Goal: Task Accomplishment & Management: Complete application form

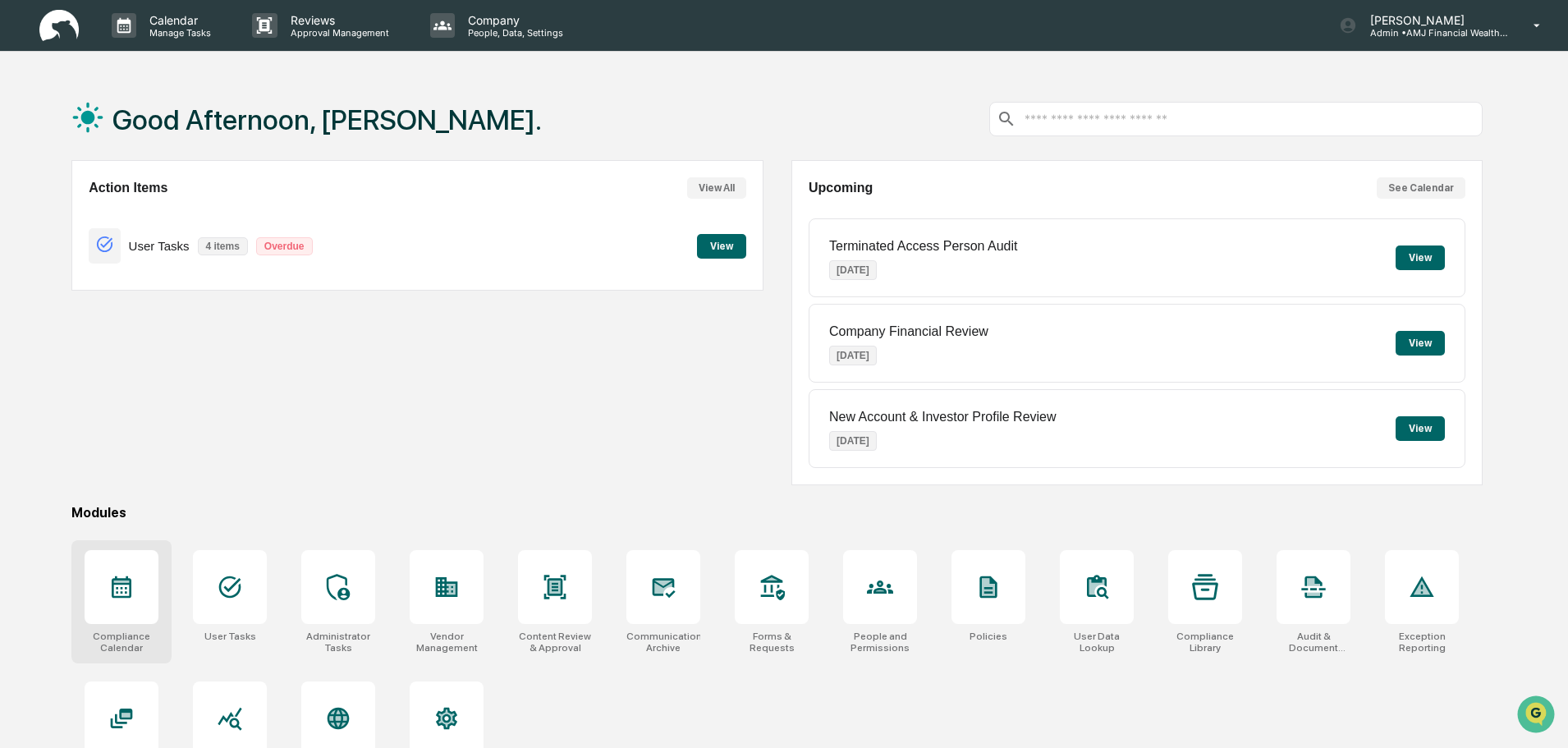
click at [118, 592] on icon at bounding box center [122, 587] width 20 height 22
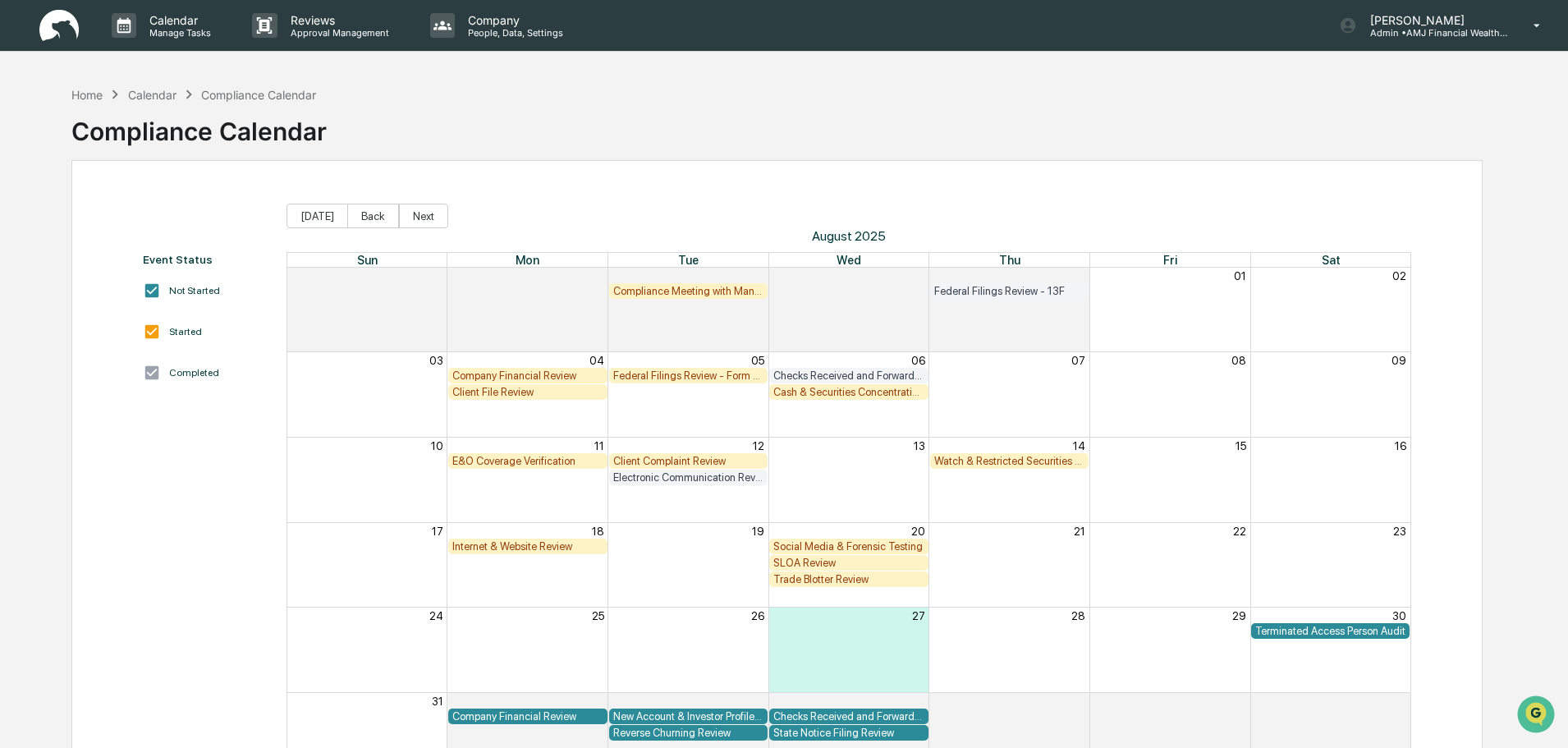
click at [675, 375] on div "Federal Filings Review - Form N-PX" at bounding box center [688, 376] width 151 height 13
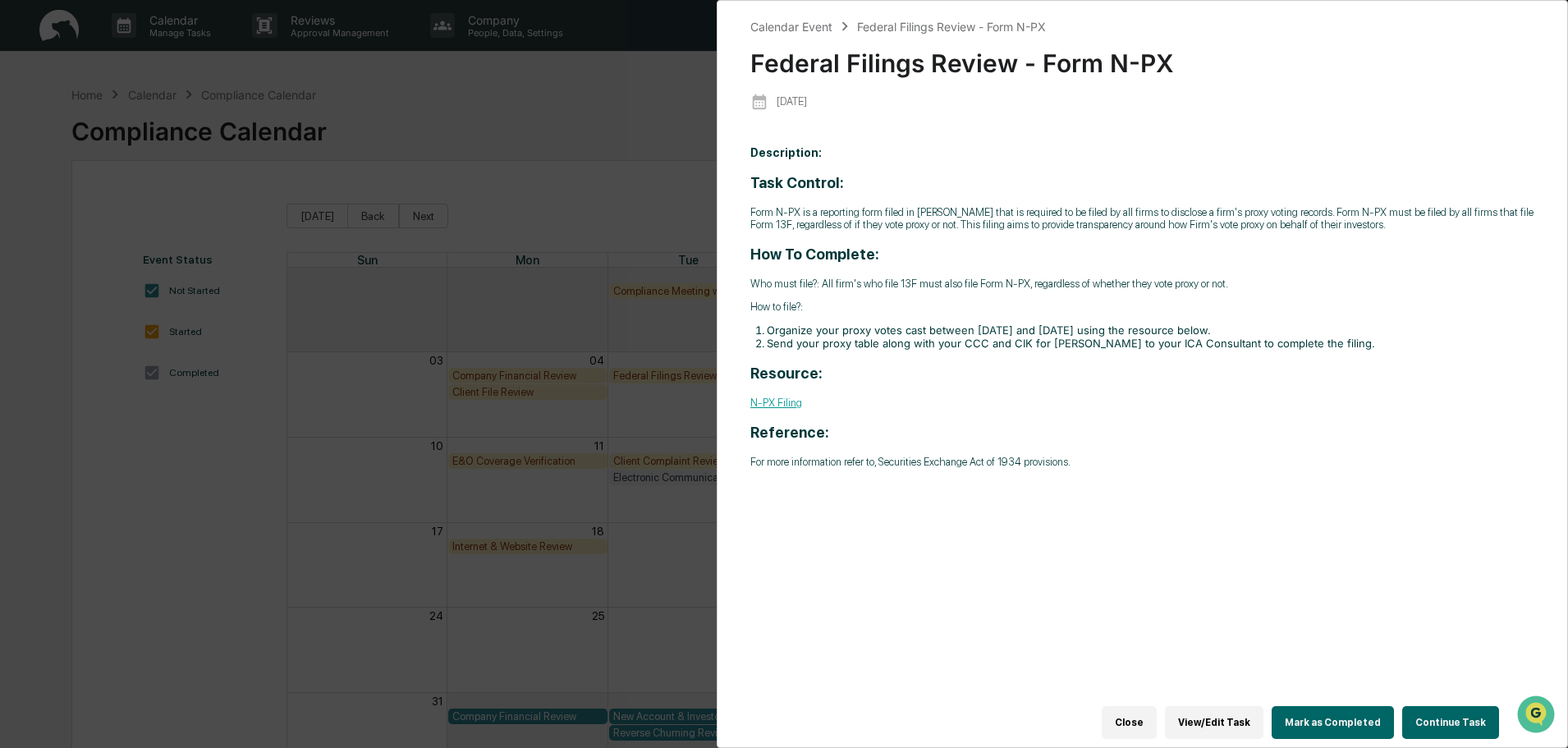
click at [1458, 708] on button "Continue Task" at bounding box center [1451, 722] width 97 height 33
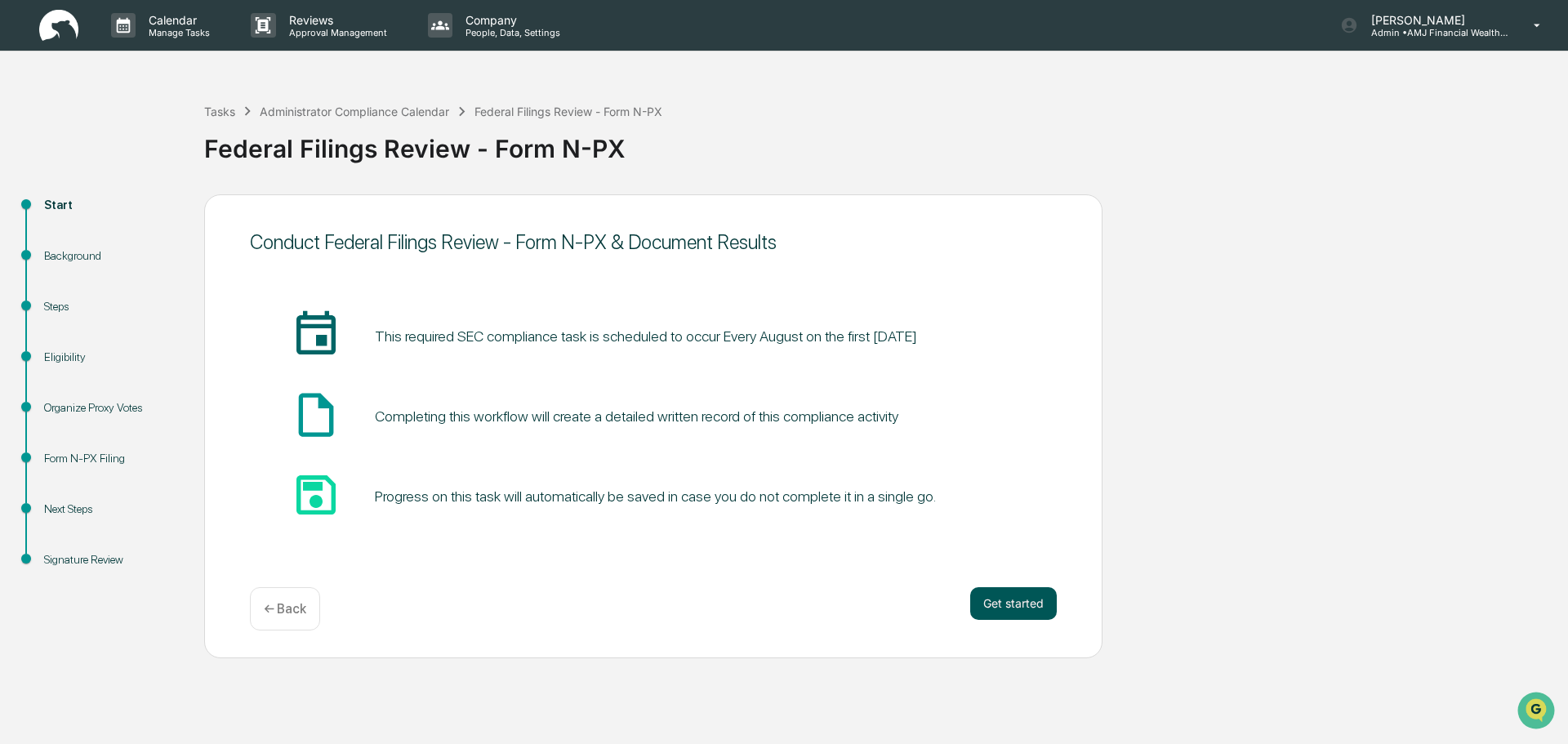
click at [1021, 601] on button "Get started" at bounding box center [1013, 603] width 87 height 33
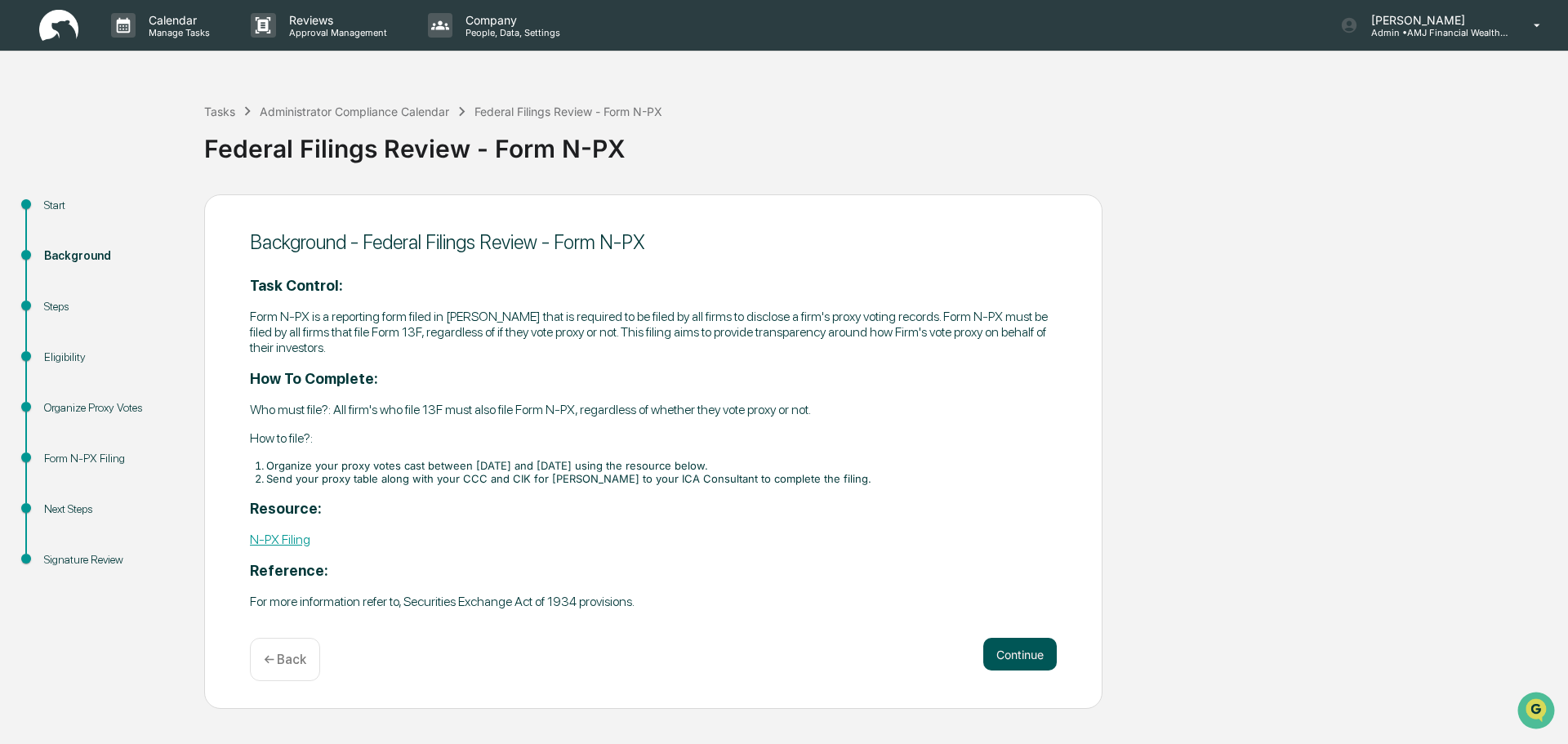
click at [1014, 652] on button "Continue" at bounding box center [1020, 654] width 73 height 33
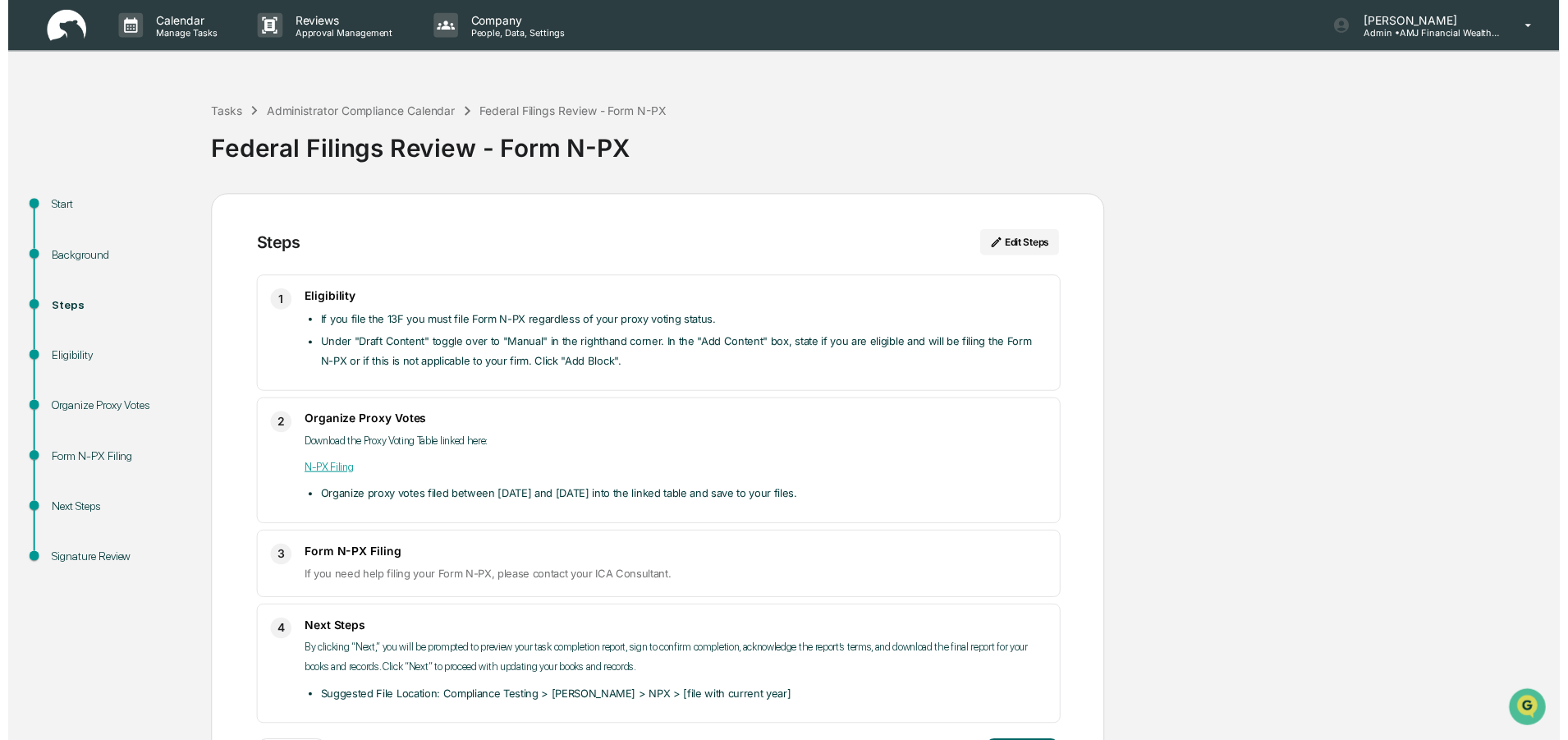
scroll to position [70, 0]
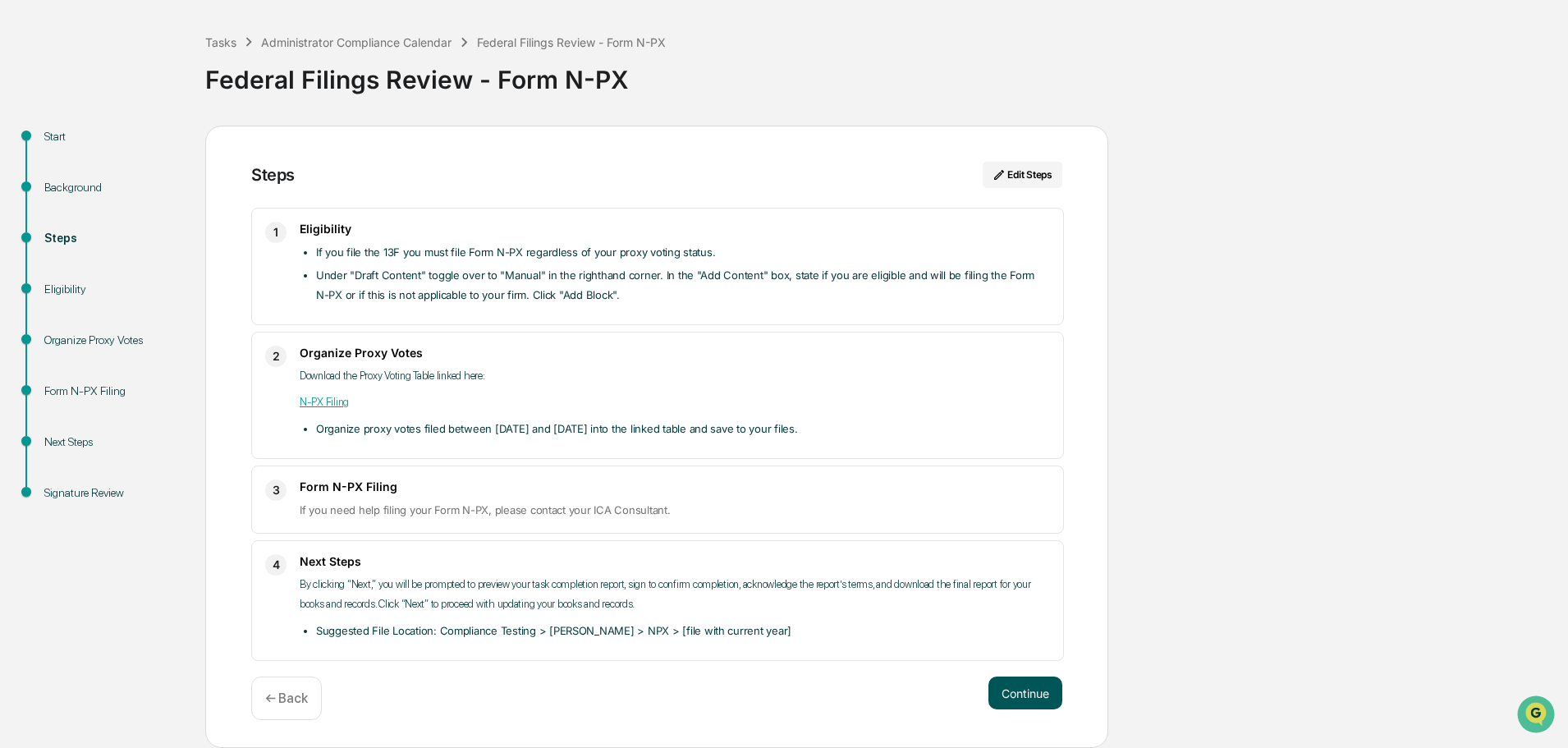
click at [1028, 692] on button "Continue" at bounding box center [1025, 693] width 74 height 33
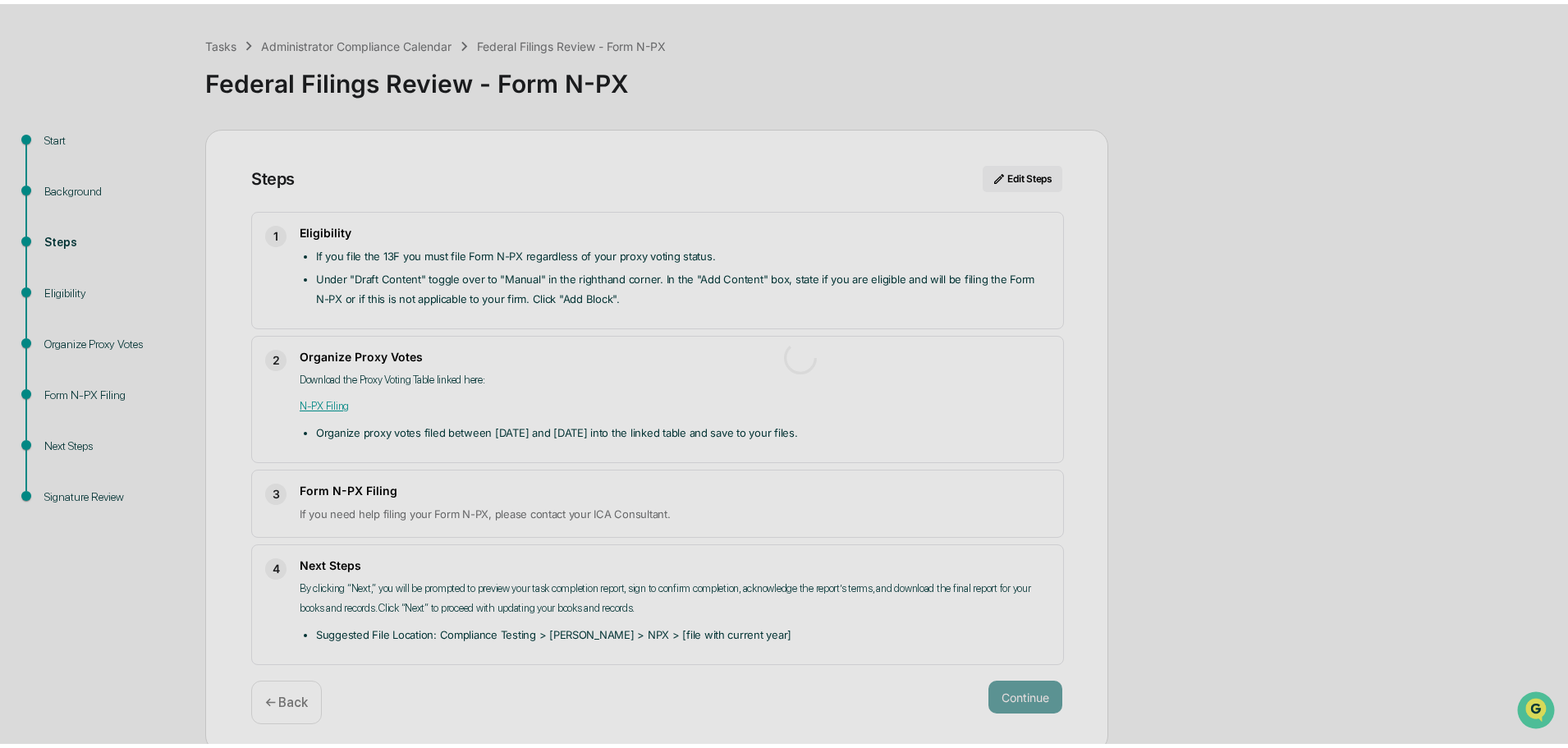
scroll to position [13, 0]
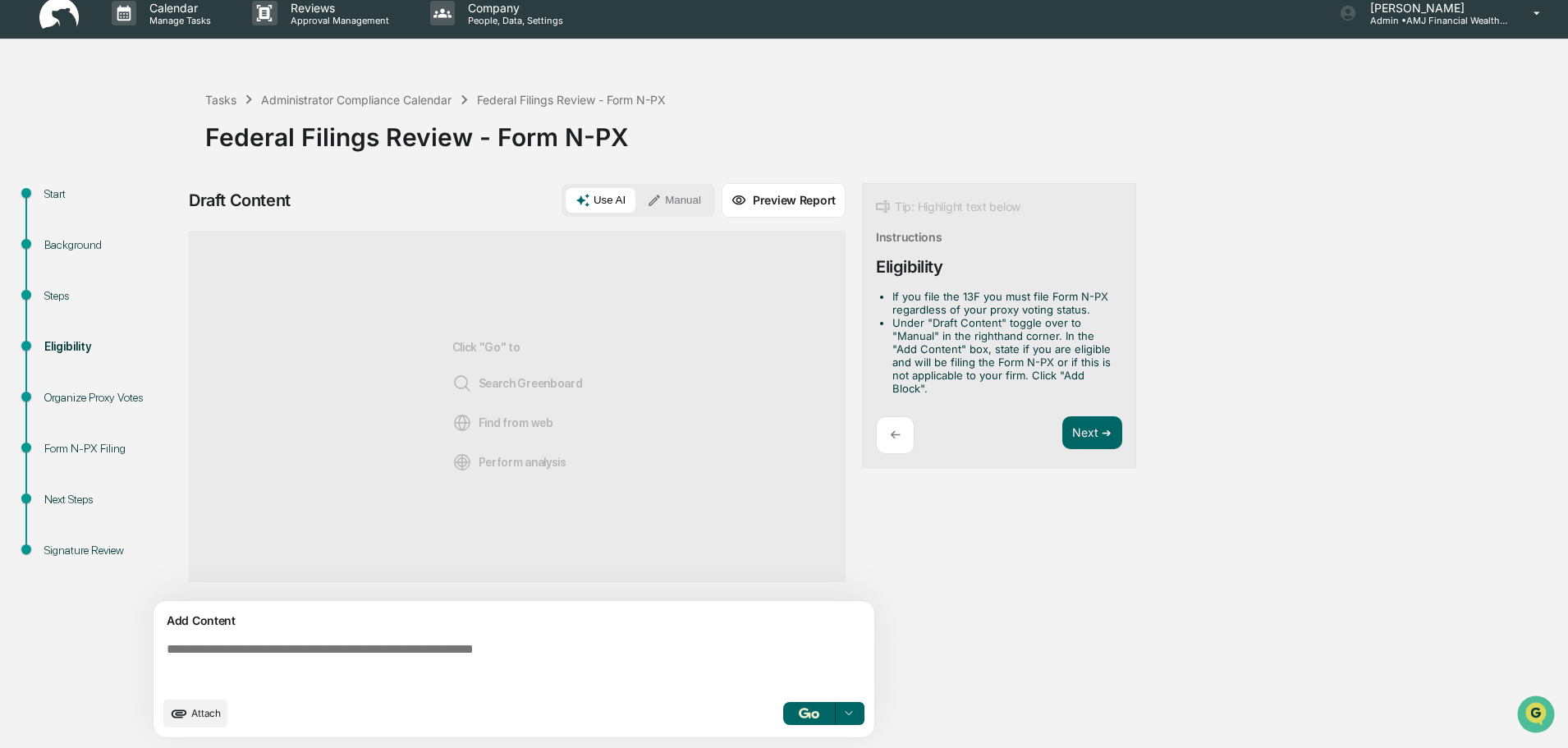
click at [191, 711] on span "Attach" at bounding box center [205, 713] width 29 height 13
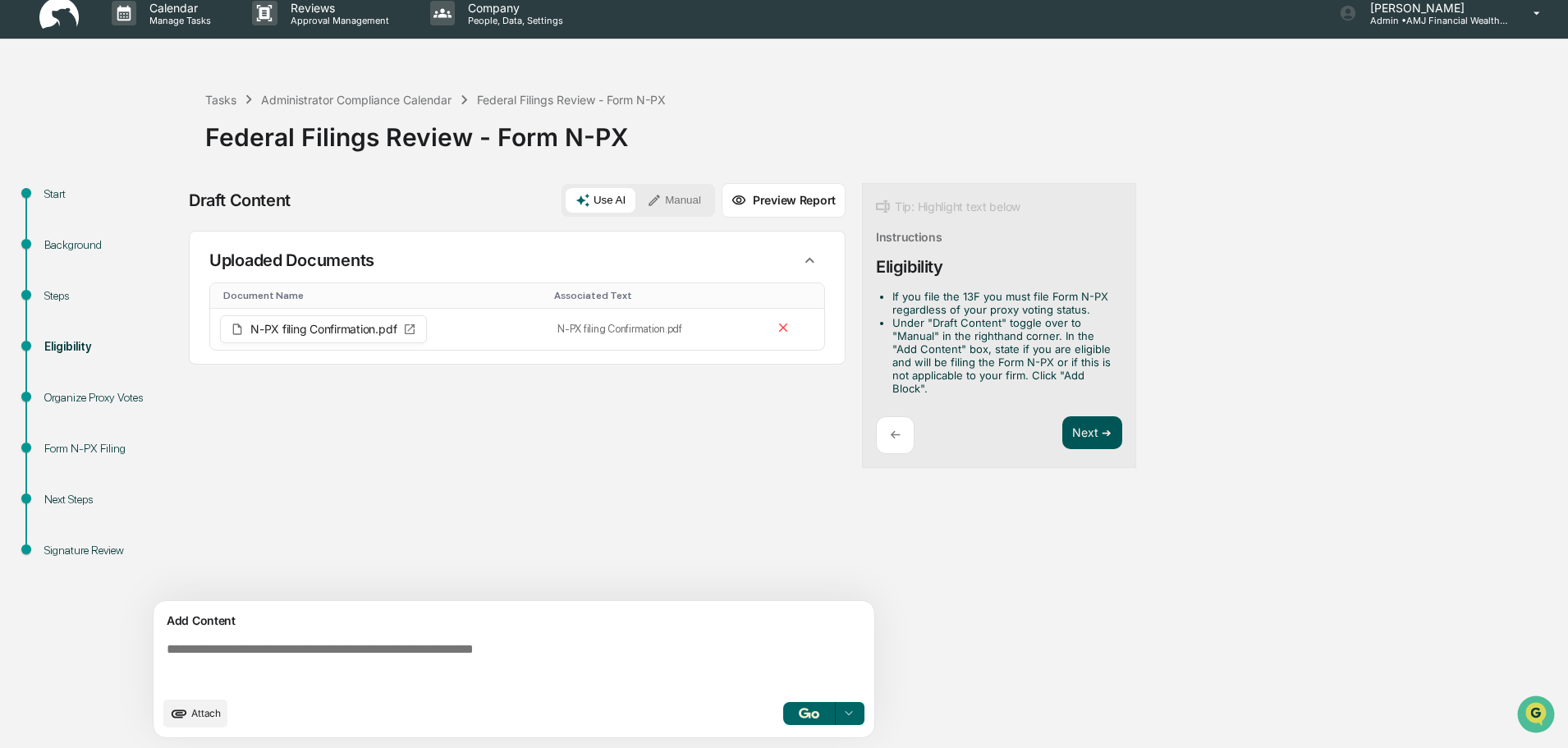
click at [1094, 429] on button "Next ➔" at bounding box center [1092, 433] width 60 height 34
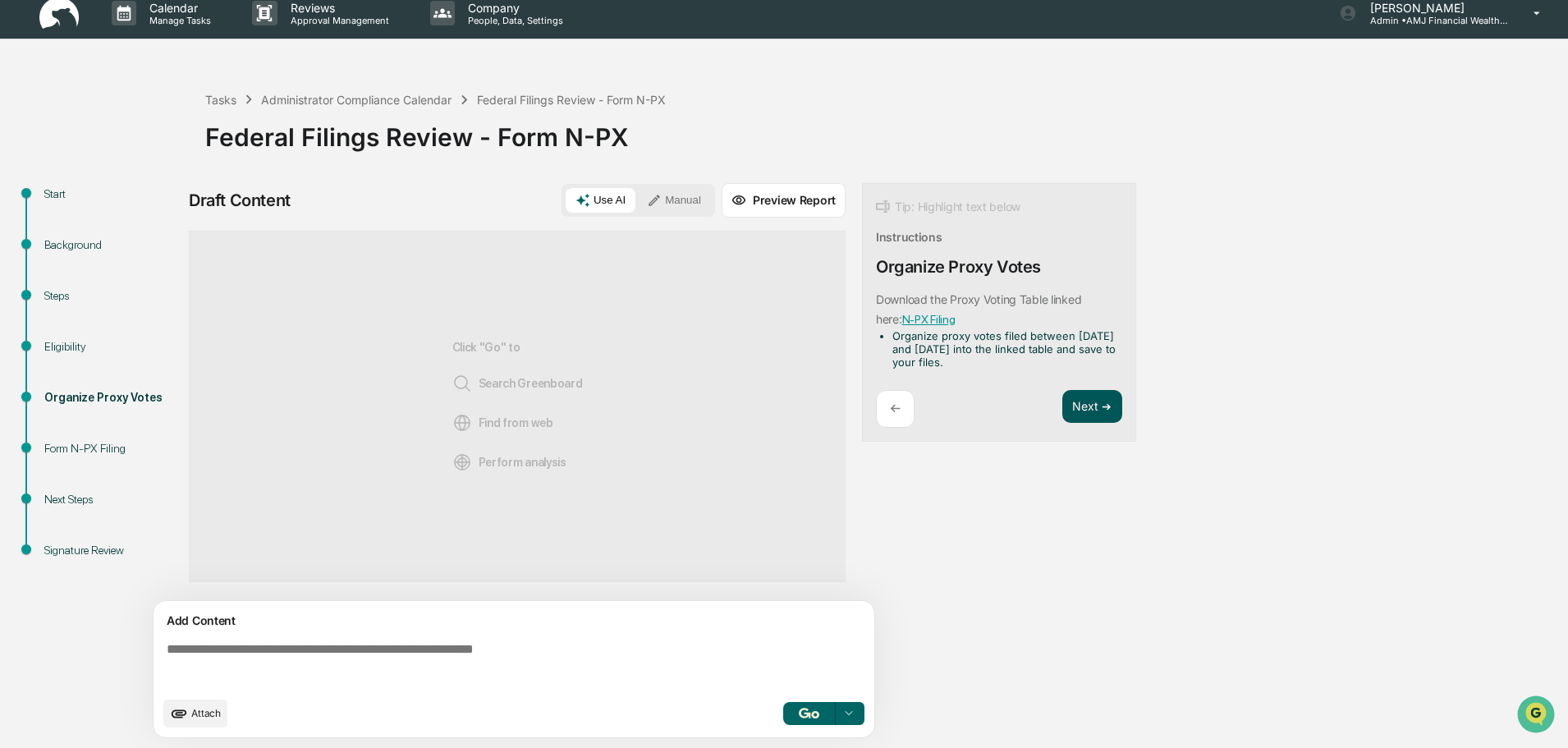
click at [1093, 405] on button "Next ➔" at bounding box center [1092, 407] width 60 height 34
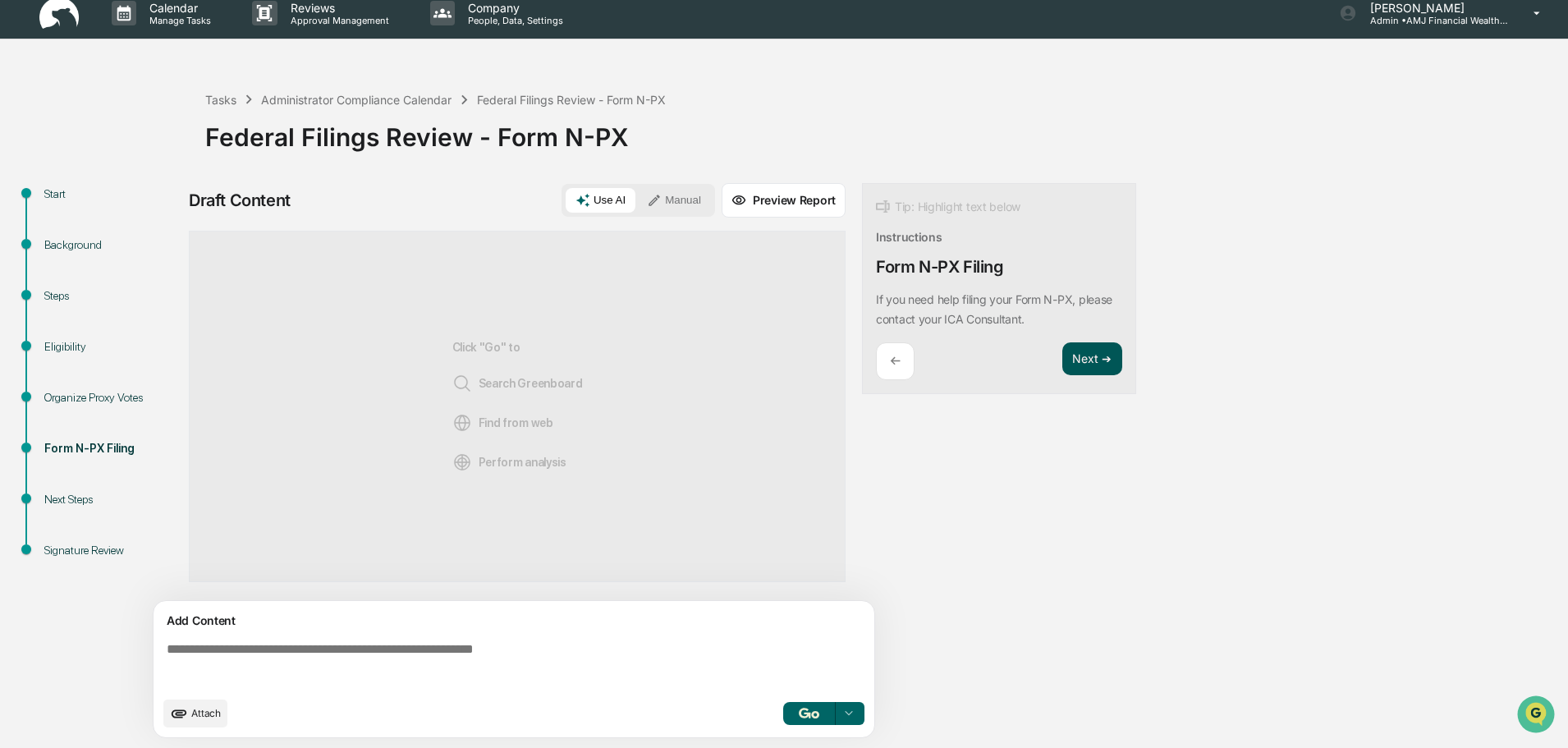
click at [1093, 354] on button "Next ➔" at bounding box center [1092, 359] width 60 height 34
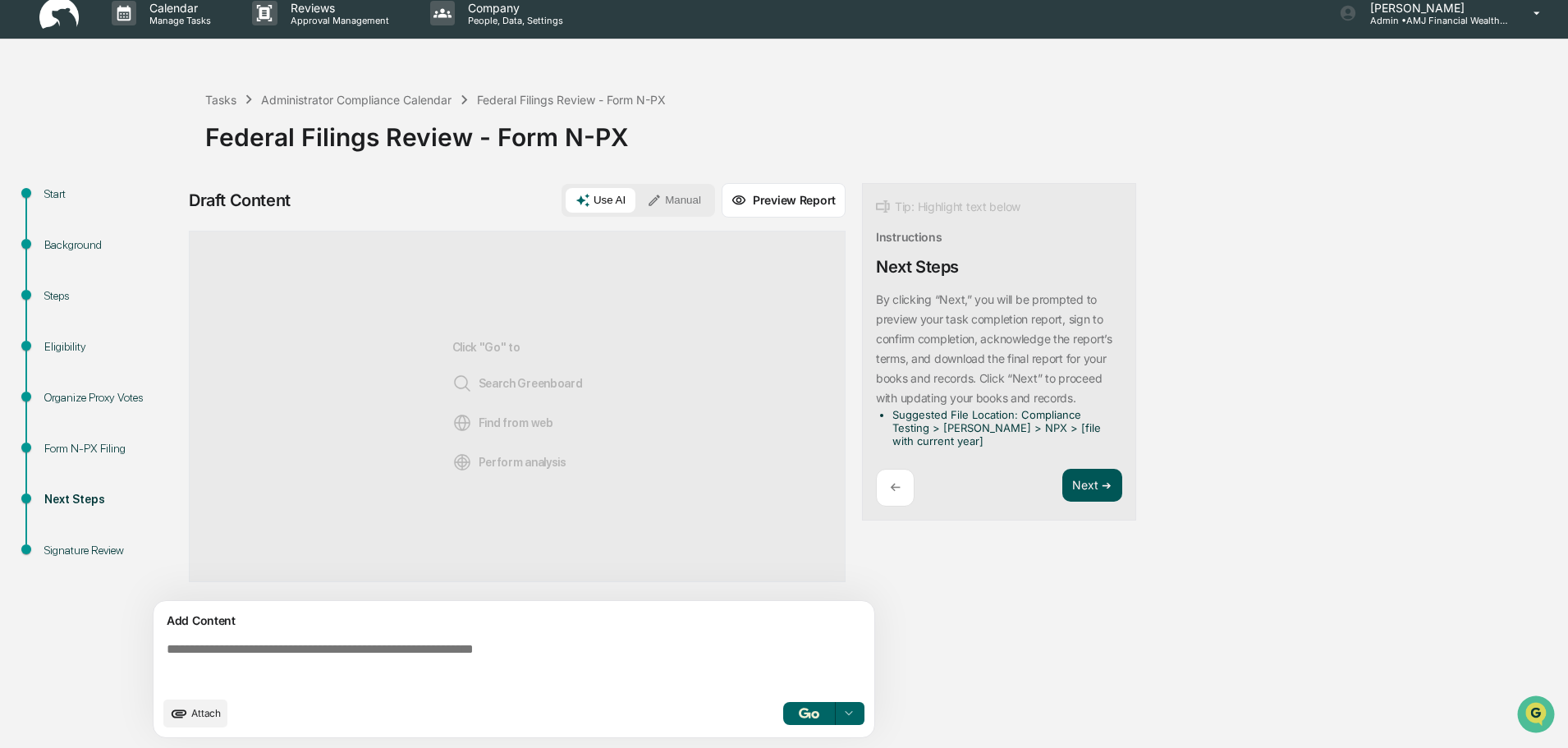
click at [1090, 484] on button "Next ➔" at bounding box center [1092, 486] width 60 height 34
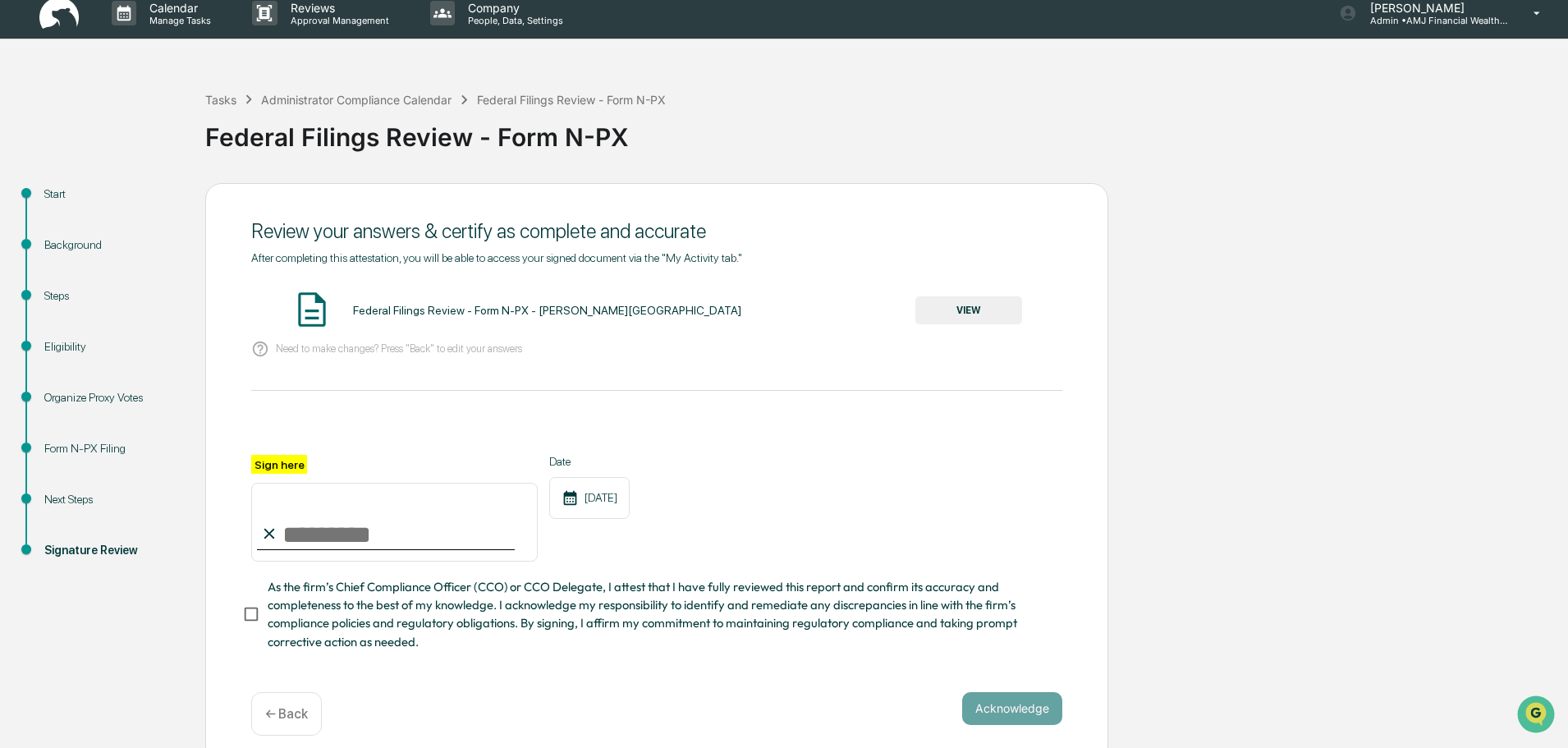
click at [387, 538] on input "Sign here" at bounding box center [395, 522] width 287 height 79
type input "**********"
click at [1037, 714] on button "Acknowledge" at bounding box center [1012, 708] width 100 height 33
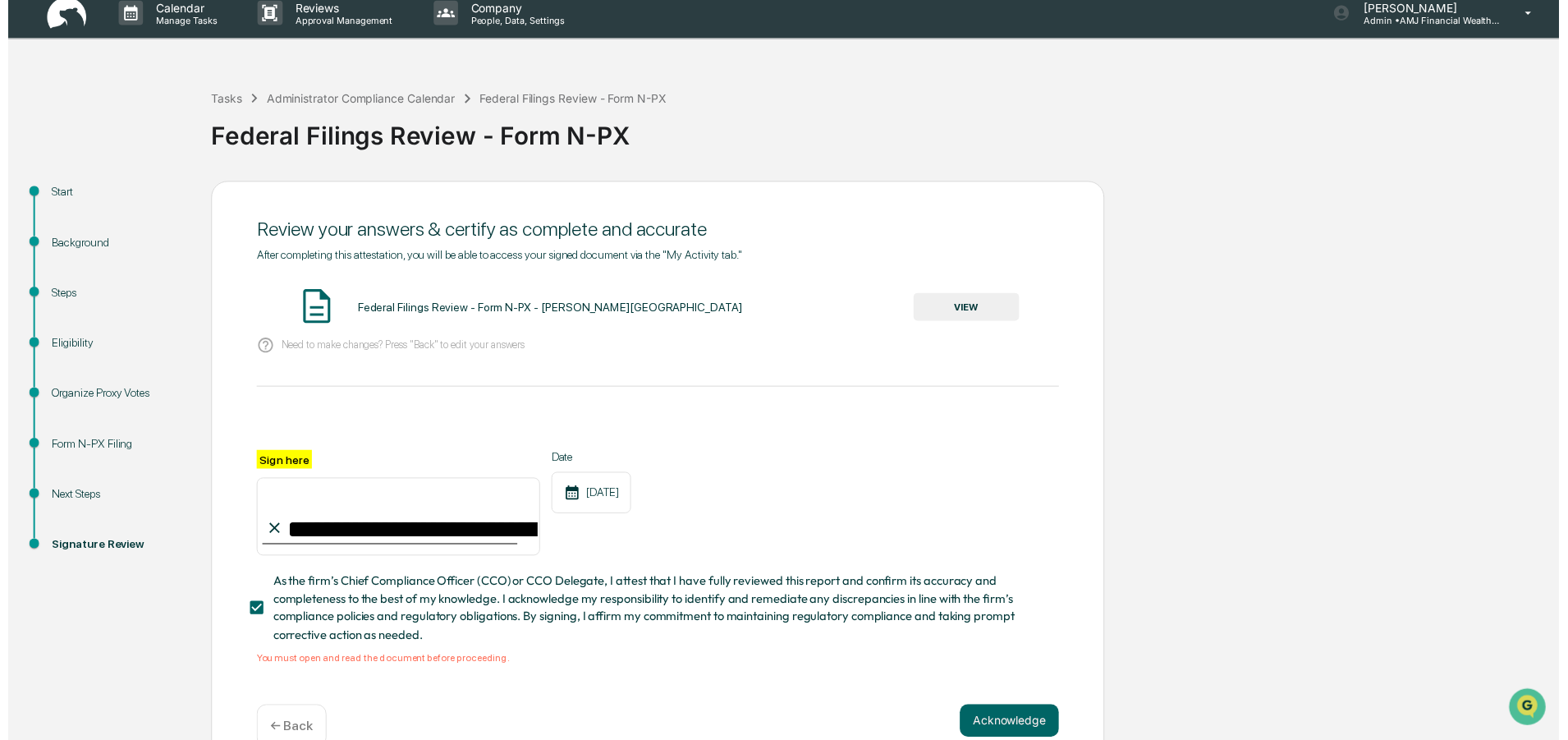
scroll to position [53, 0]
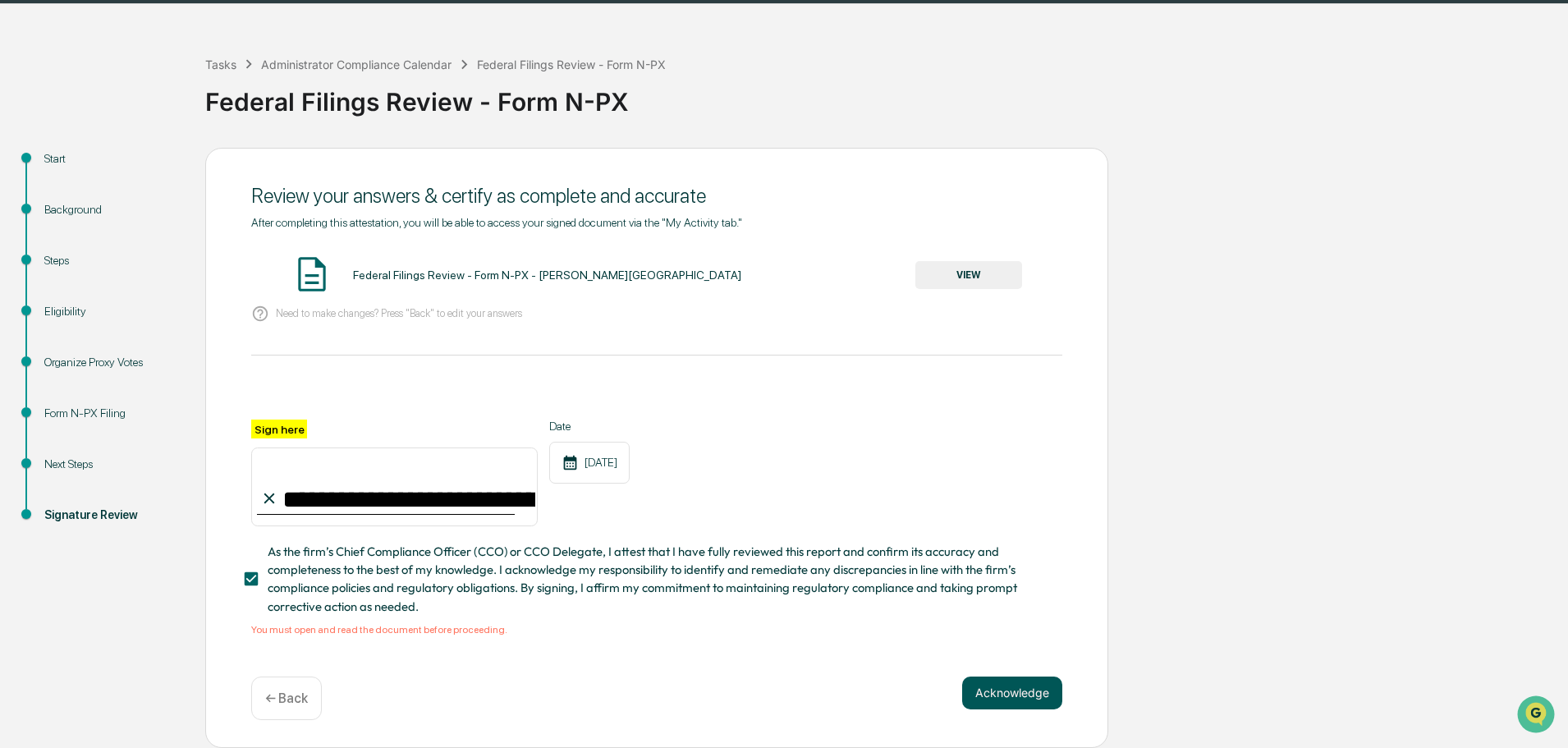
click at [1027, 689] on button "Acknowledge" at bounding box center [1012, 693] width 100 height 33
click at [976, 261] on button "VIEW" at bounding box center [968, 274] width 106 height 28
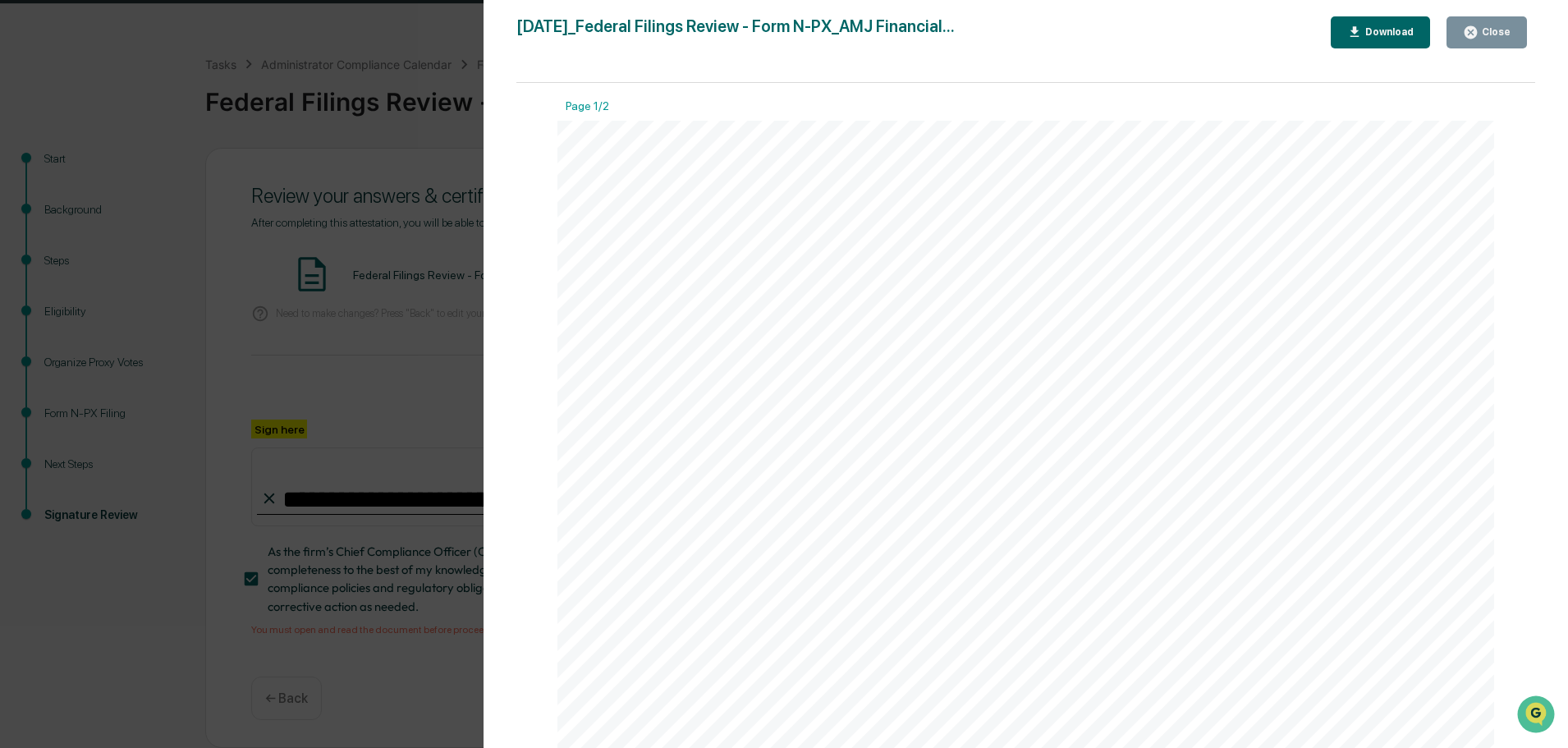
click at [1497, 25] on div "Close" at bounding box center [1487, 32] width 48 height 16
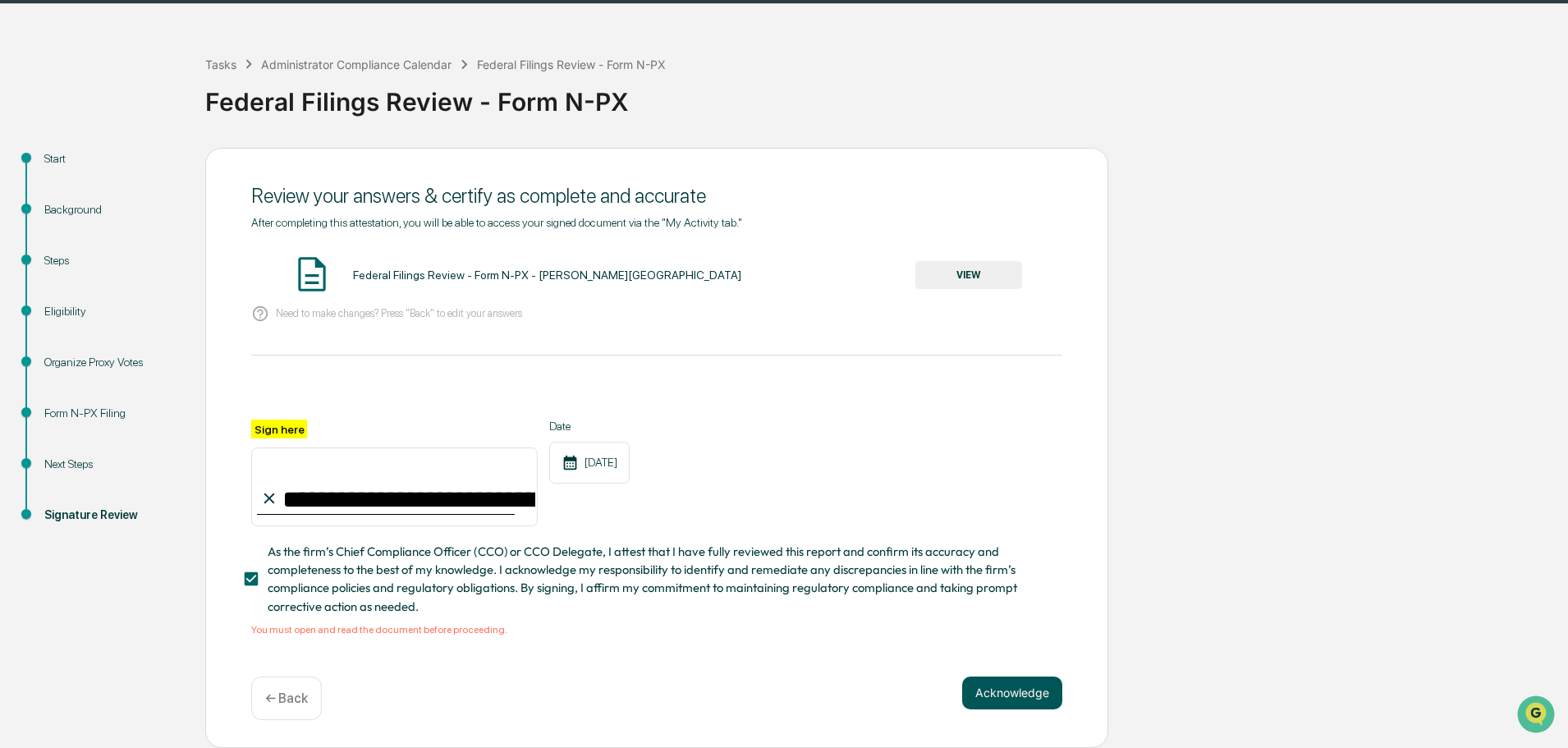
click at [1011, 690] on button "Acknowledge" at bounding box center [1012, 693] width 100 height 33
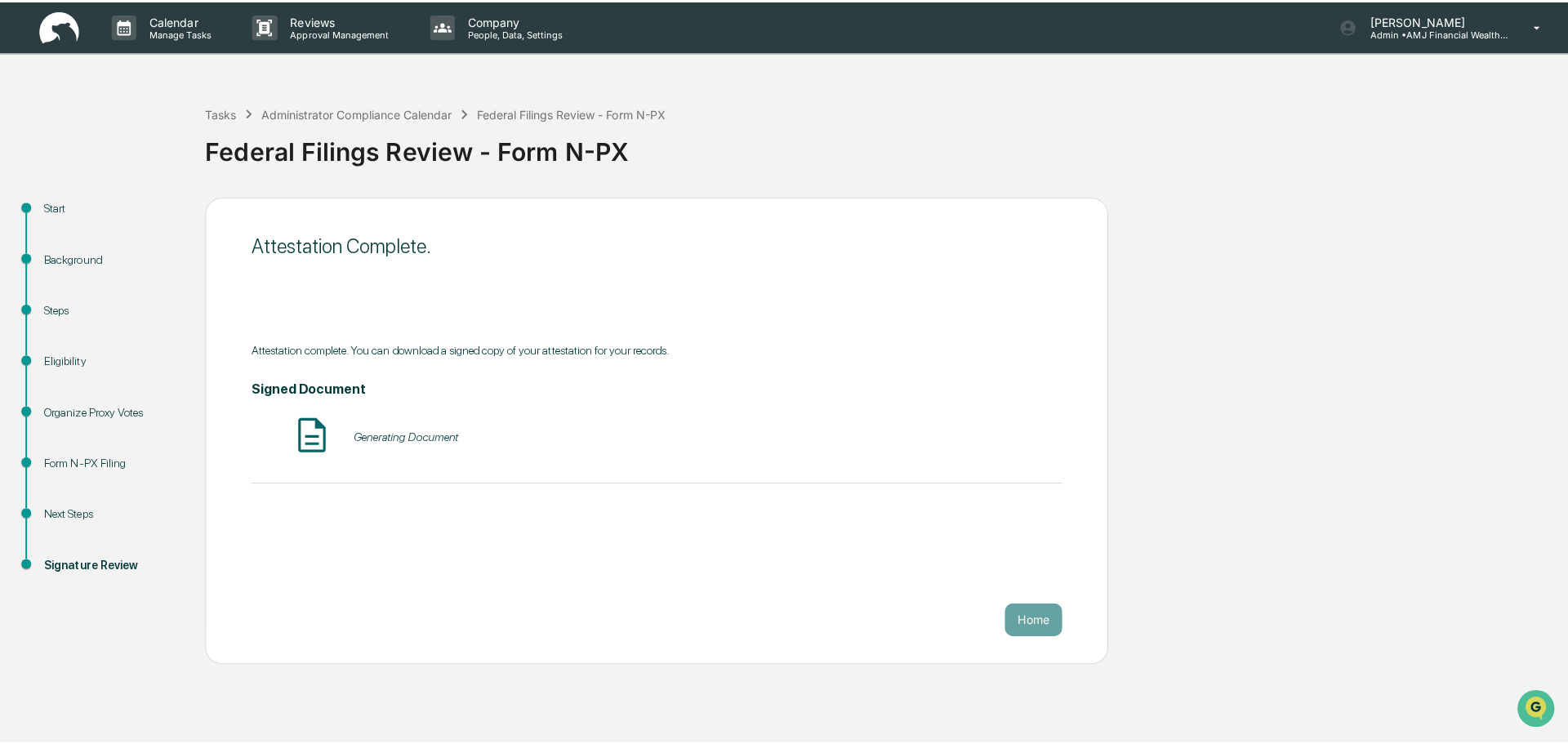
scroll to position [0, 0]
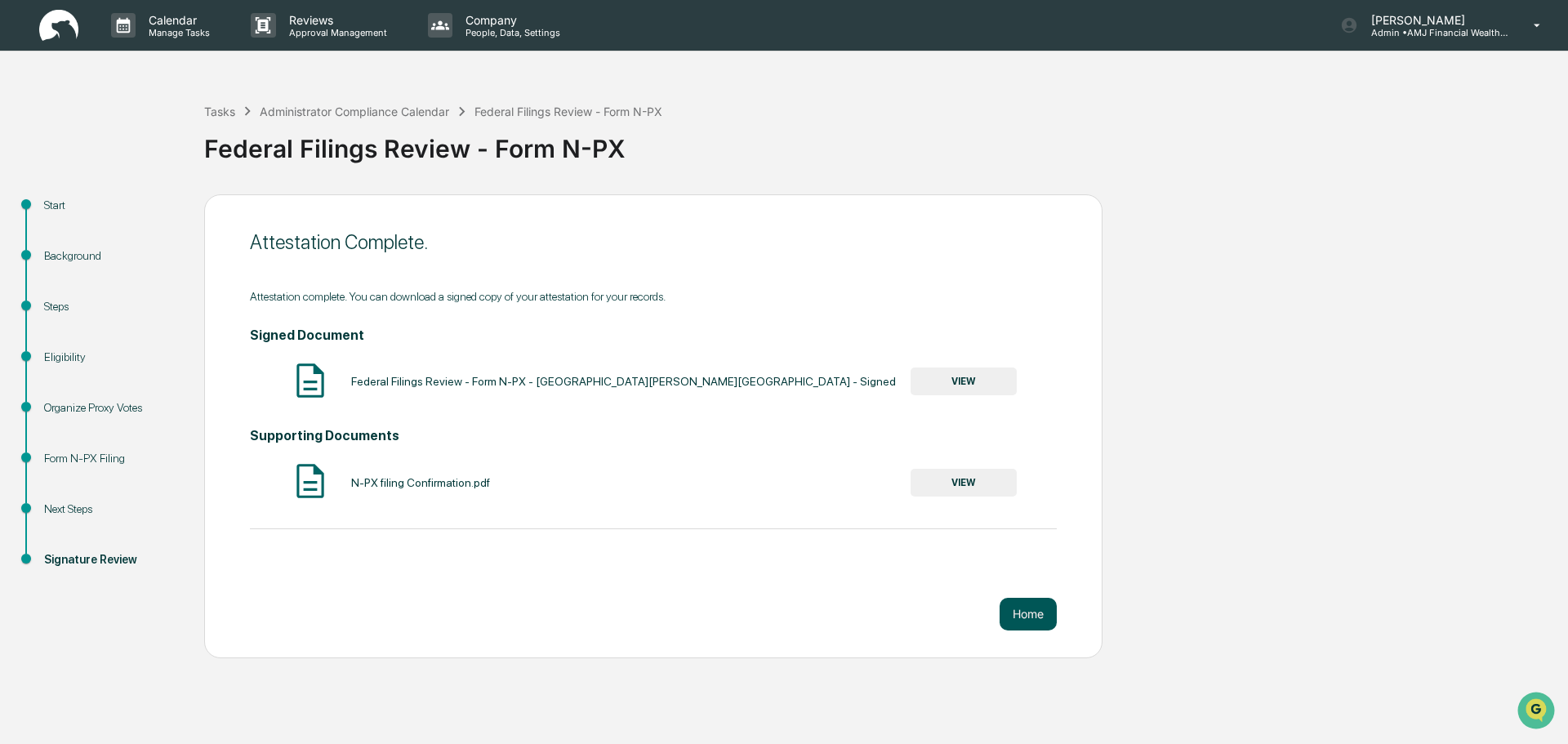
click at [1037, 610] on button "Home" at bounding box center [1028, 614] width 58 height 33
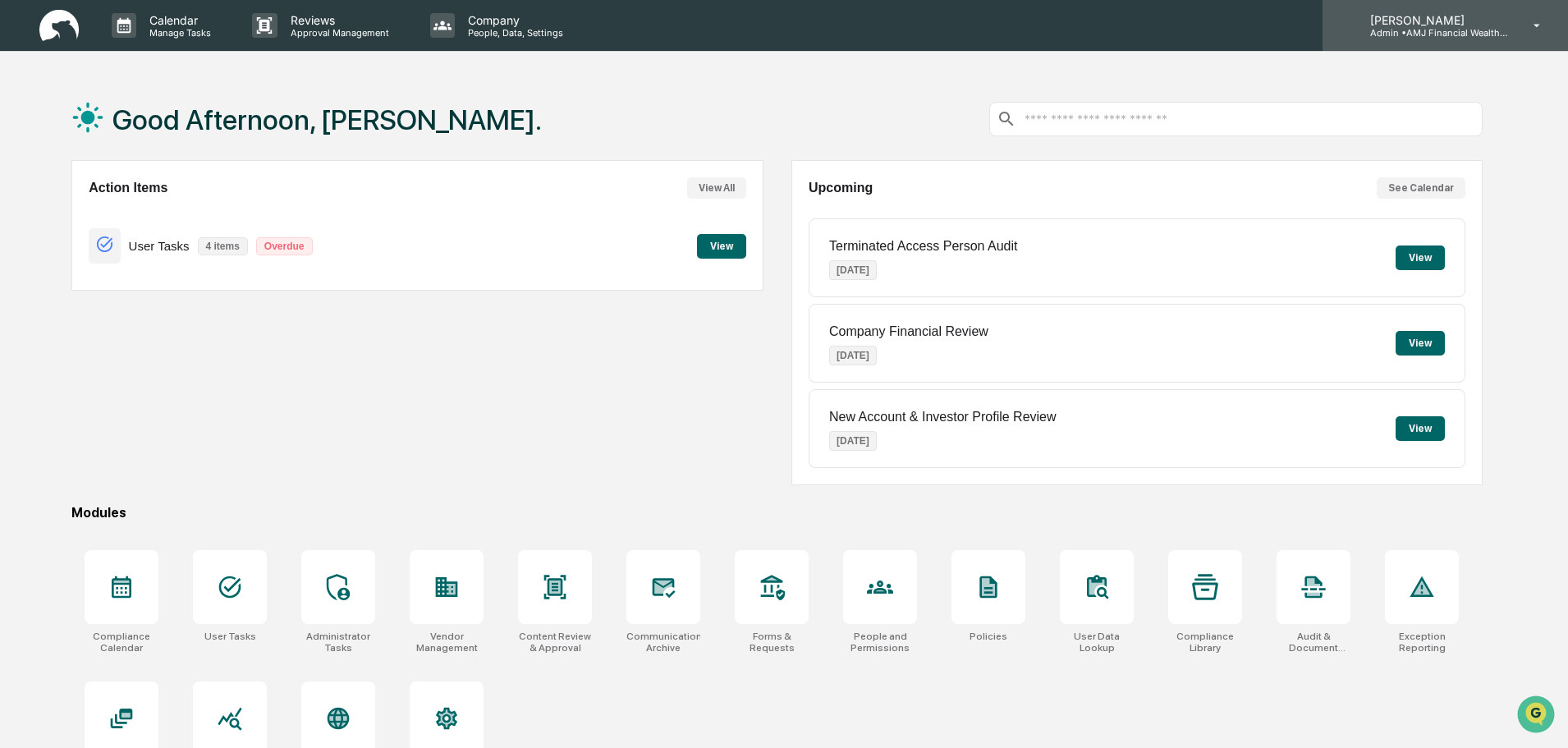
click at [1462, 25] on p "[PERSON_NAME]" at bounding box center [1434, 20] width 153 height 14
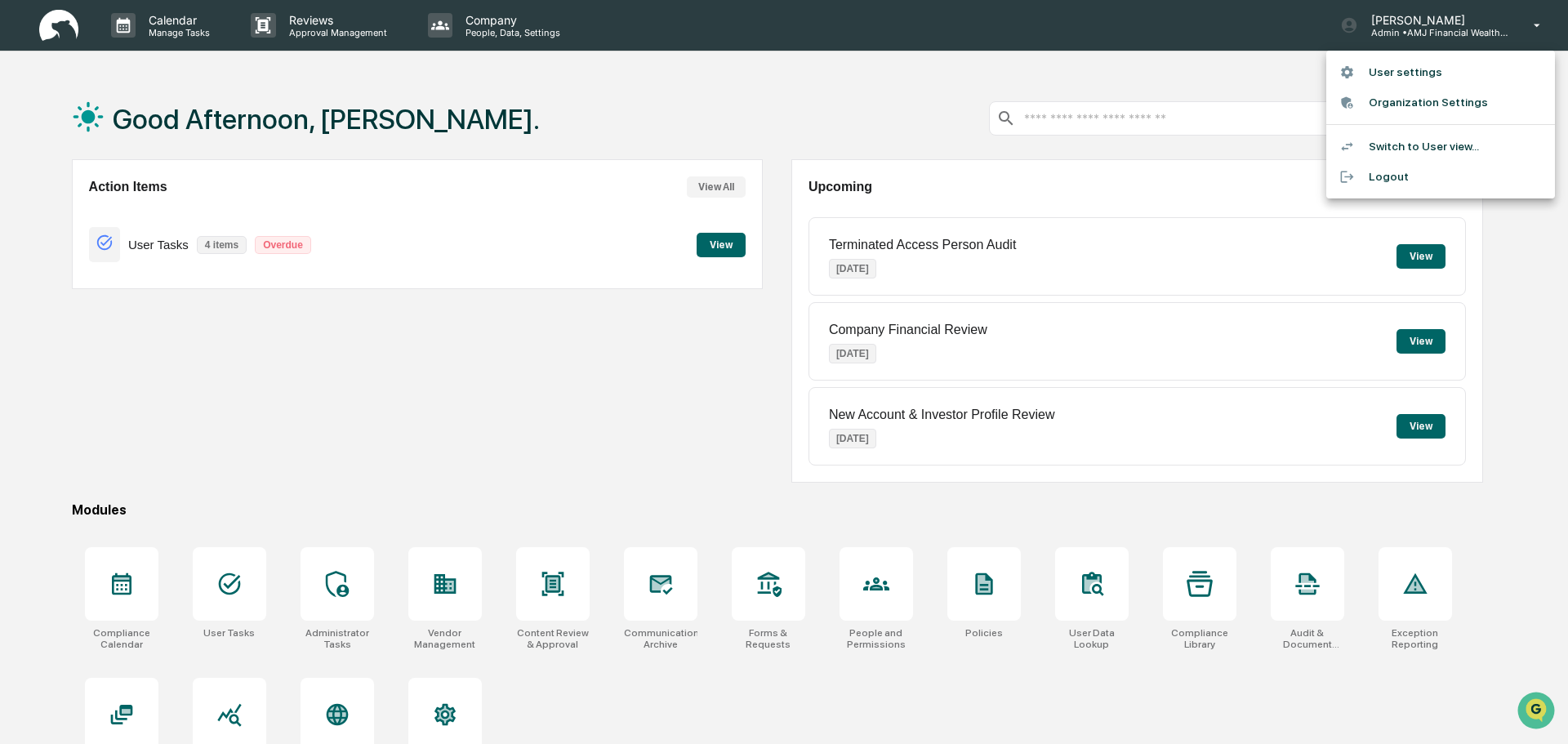
click at [1403, 172] on li "Logout" at bounding box center [1440, 177] width 229 height 30
